Goal: Information Seeking & Learning: Understand process/instructions

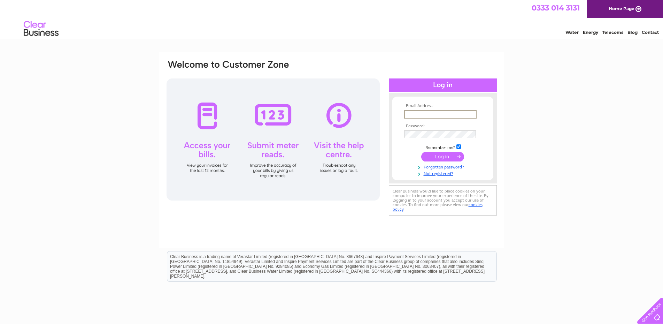
click at [411, 112] on input "text" at bounding box center [440, 114] width 73 height 8
type input "rhonagwillim@yahoo.co.uk"
click at [436, 154] on input "submit" at bounding box center [442, 157] width 43 height 10
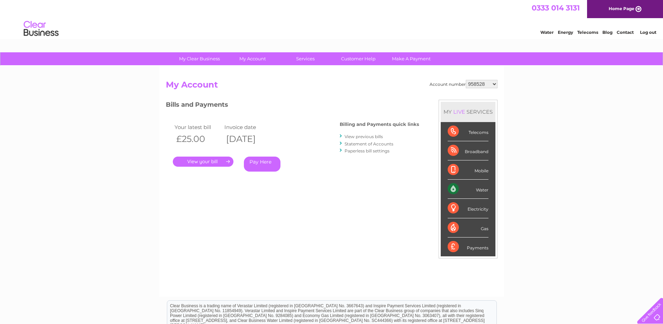
click at [495, 83] on select "958528 30283331" at bounding box center [482, 84] width 32 height 8
select select "30283331"
click at [466, 80] on select "958528 30283331" at bounding box center [482, 84] width 32 height 8
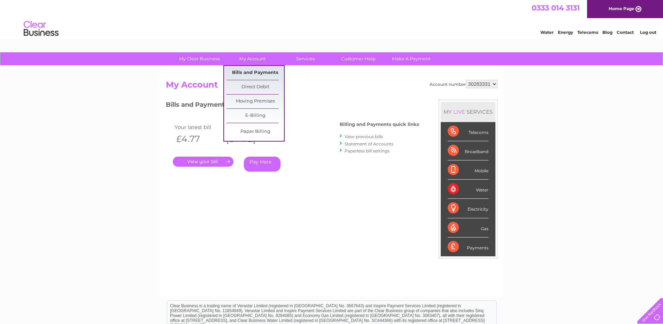
click at [264, 72] on link "Bills and Payments" at bounding box center [256, 73] width 58 height 14
click at [258, 74] on link "Bills and Payments" at bounding box center [256, 73] width 58 height 14
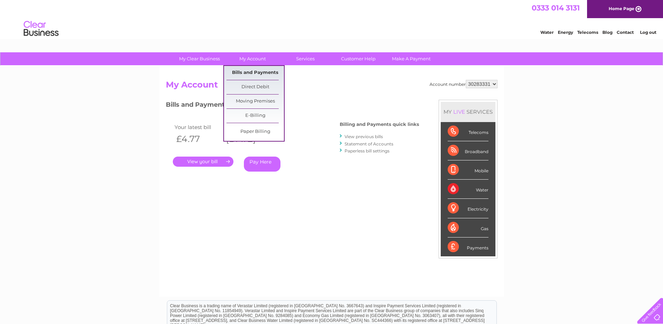
click at [256, 70] on link "Bills and Payments" at bounding box center [256, 73] width 58 height 14
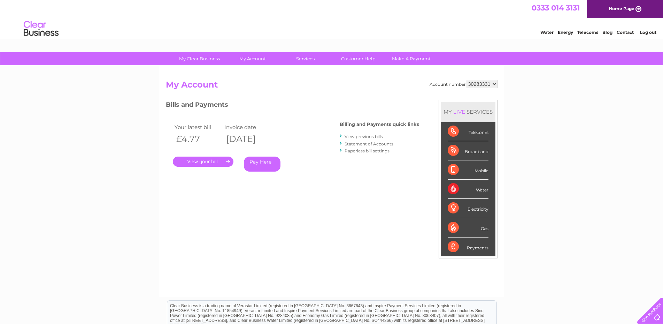
click at [362, 135] on link "View previous bills" at bounding box center [364, 136] width 38 height 5
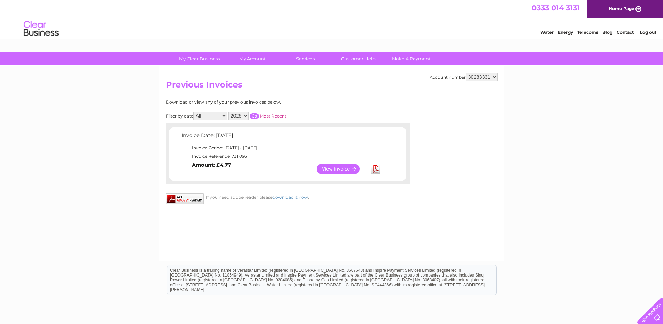
click at [247, 115] on select "2025 2024 2023" at bounding box center [238, 116] width 21 height 8
select select "2024"
click at [230, 112] on select "2025 2024 2023" at bounding box center [238, 116] width 21 height 8
click at [256, 114] on input "button" at bounding box center [254, 116] width 9 height 6
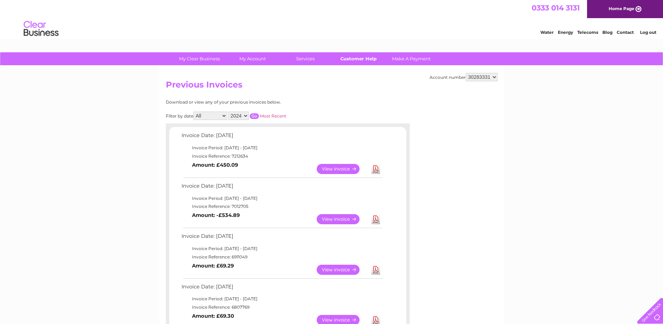
click at [353, 58] on link "Customer Help" at bounding box center [359, 58] width 58 height 13
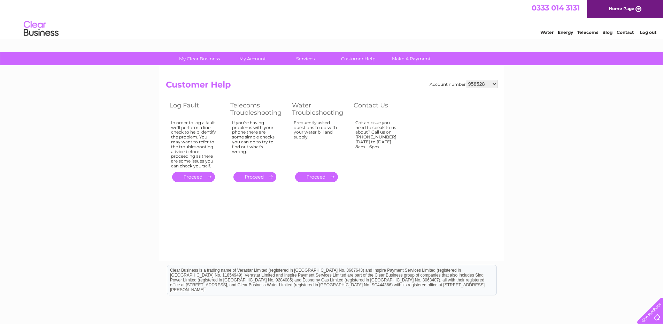
click at [495, 83] on select "958528 30283331" at bounding box center [482, 84] width 32 height 8
select select "30283331"
click at [466, 80] on select "958528 30283331" at bounding box center [482, 84] width 32 height 8
click at [322, 175] on link "." at bounding box center [316, 177] width 43 height 10
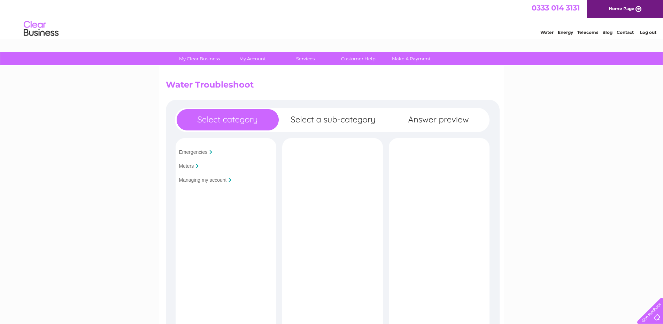
click at [212, 179] on input "Managing my account" at bounding box center [203, 180] width 48 height 6
